Goal: Task Accomplishment & Management: Manage account settings

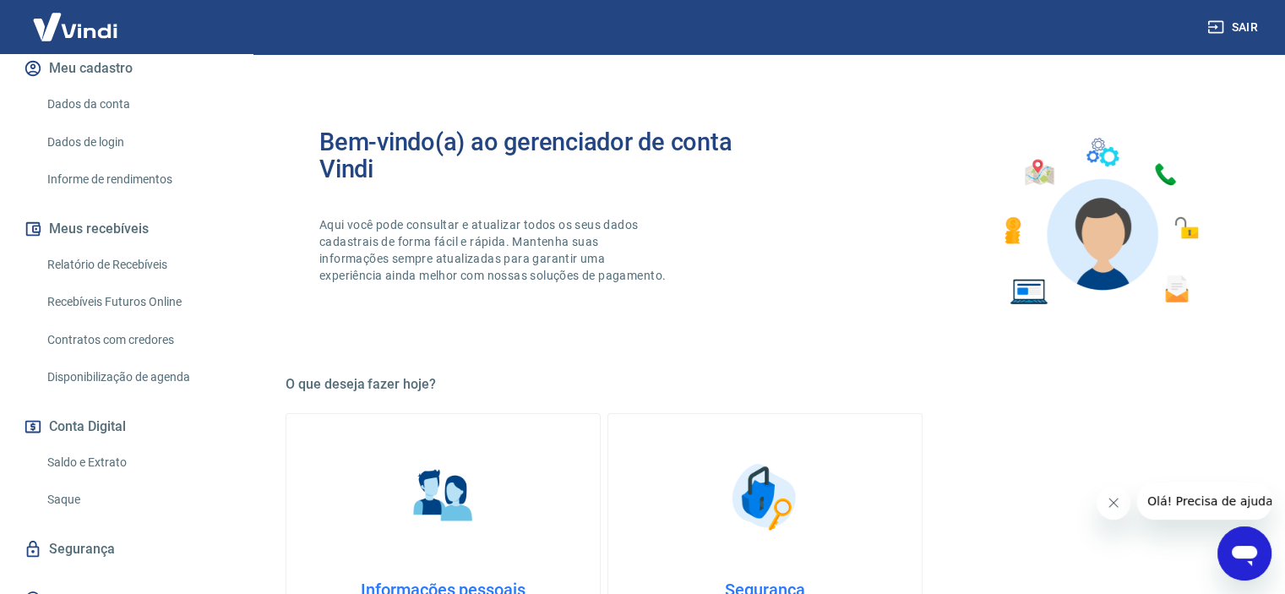
scroll to position [236, 0]
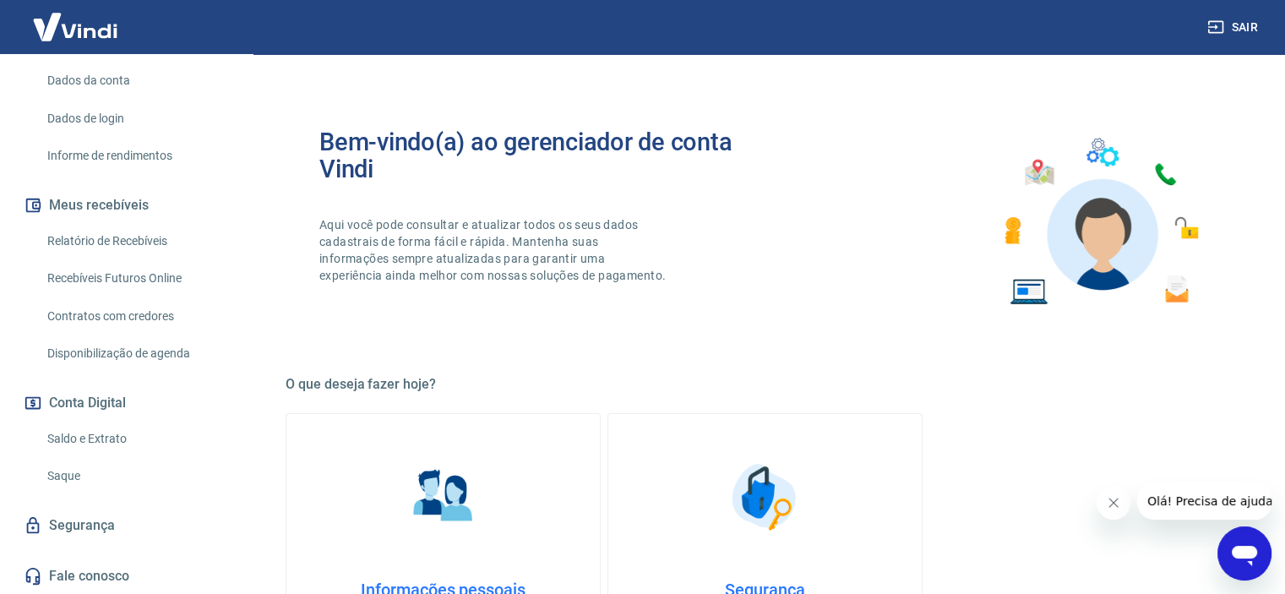
click at [62, 481] on link "Saque" at bounding box center [137, 476] width 192 height 35
